Goal: Transaction & Acquisition: Purchase product/service

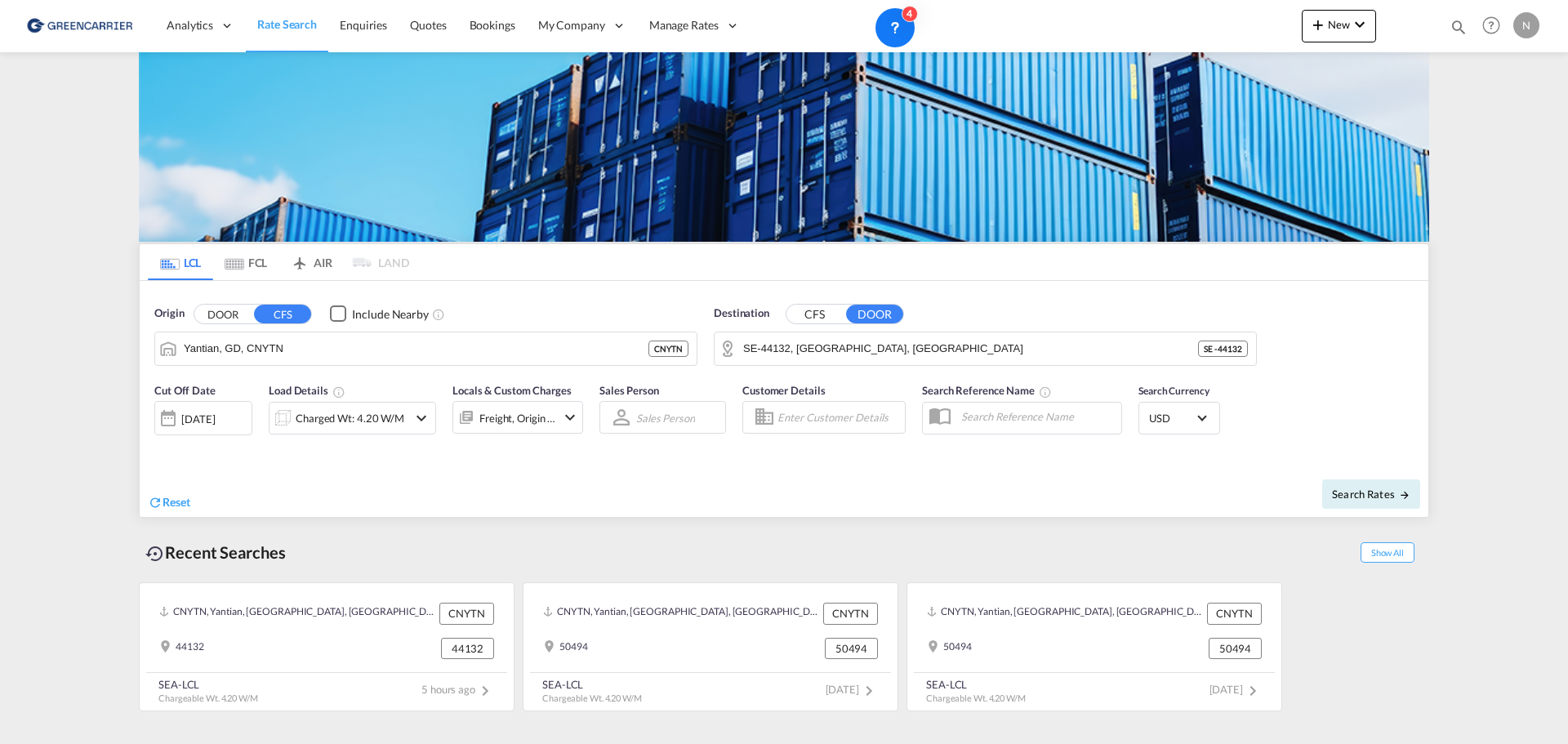
click at [276, 10] on link "Rate Search" at bounding box center [286, 25] width 83 height 53
click at [273, 31] on span "Rate Search" at bounding box center [287, 24] width 60 height 14
click at [90, 28] on img at bounding box center [80, 25] width 110 height 37
click at [291, 25] on span "Rate Search" at bounding box center [287, 24] width 60 height 14
click at [368, 26] on span "Enquiries" at bounding box center [364, 25] width 48 height 14
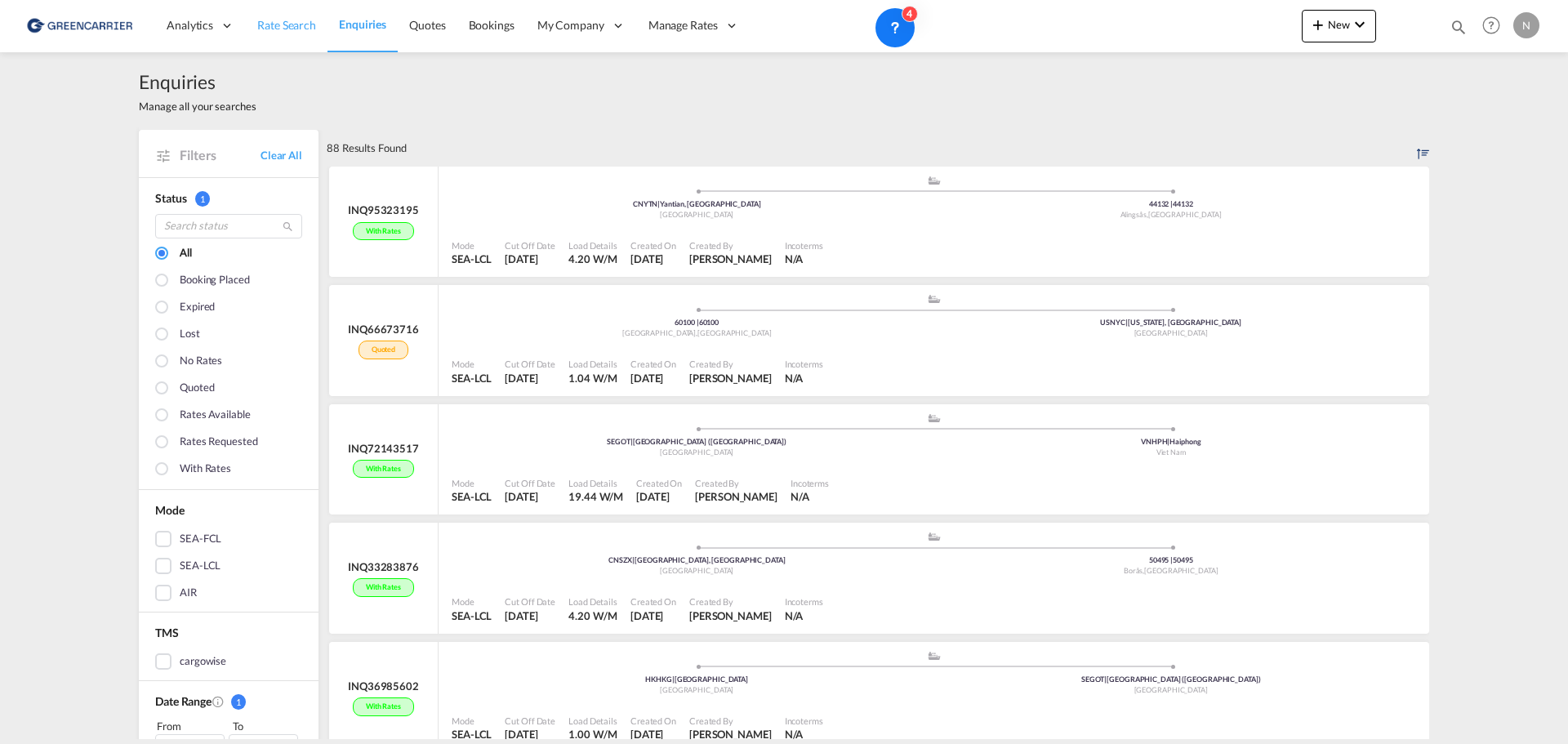
click at [275, 16] on link "Rate Search" at bounding box center [286, 25] width 82 height 53
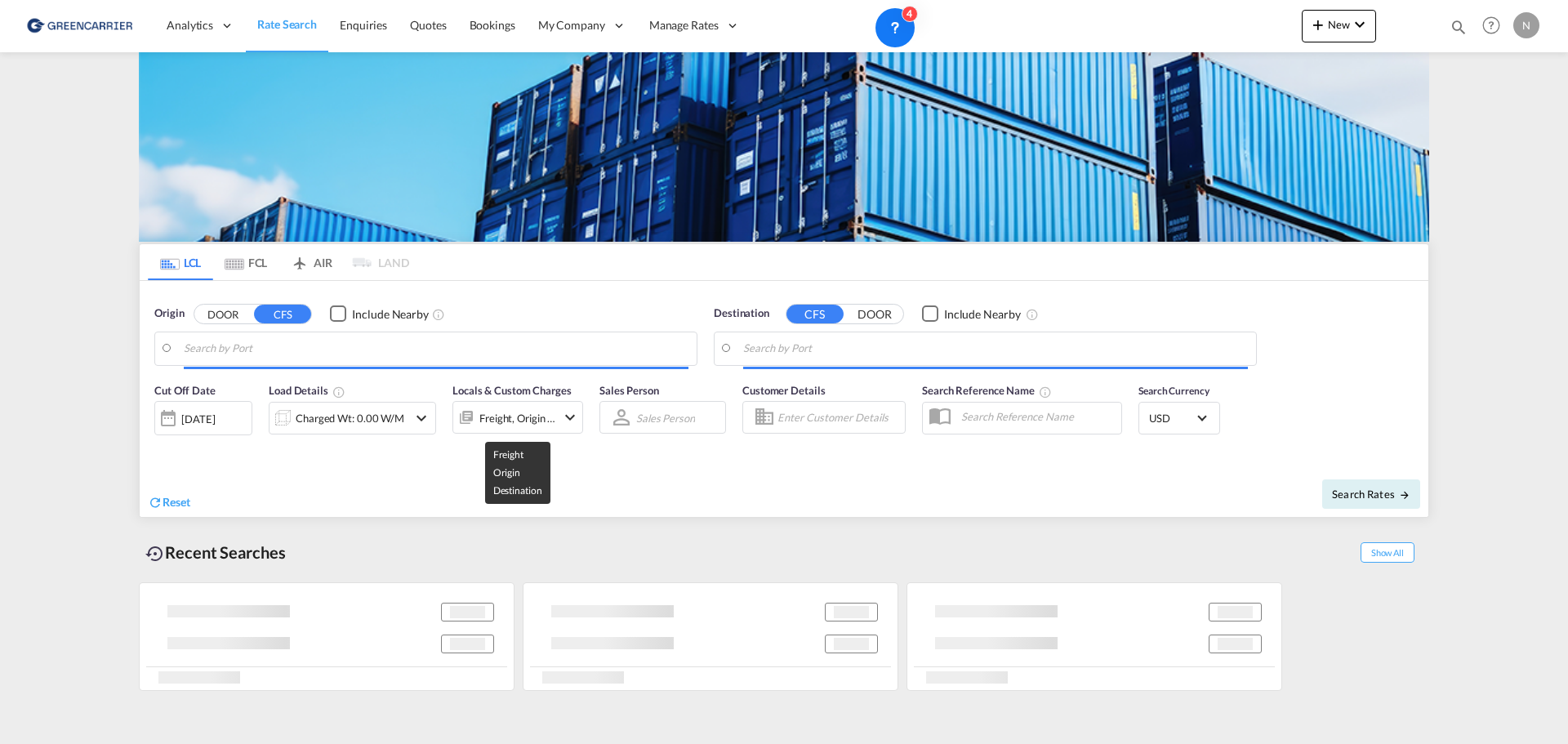
type input "Yantian, GD, CNYTN"
type input "SE-44132, [GEOGRAPHIC_DATA], [GEOGRAPHIC_DATA]"
